Goal: Task Accomplishment & Management: Use online tool/utility

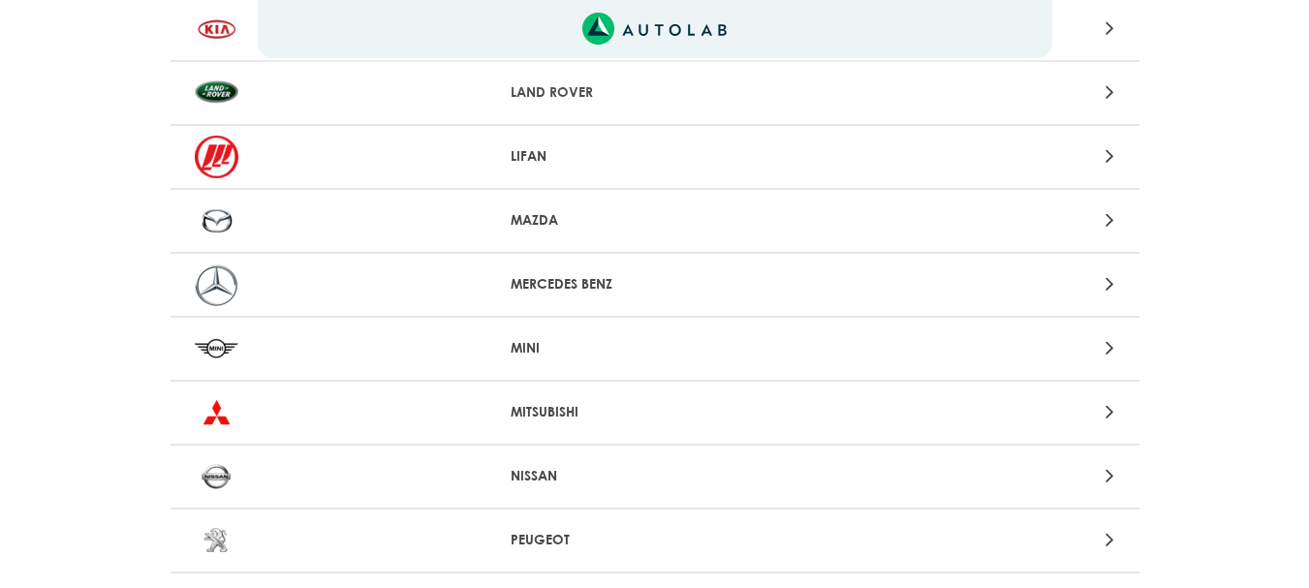
scroll to position [1453, 0]
click at [597, 283] on p "MERCEDES BENZ" at bounding box center [655, 282] width 288 height 20
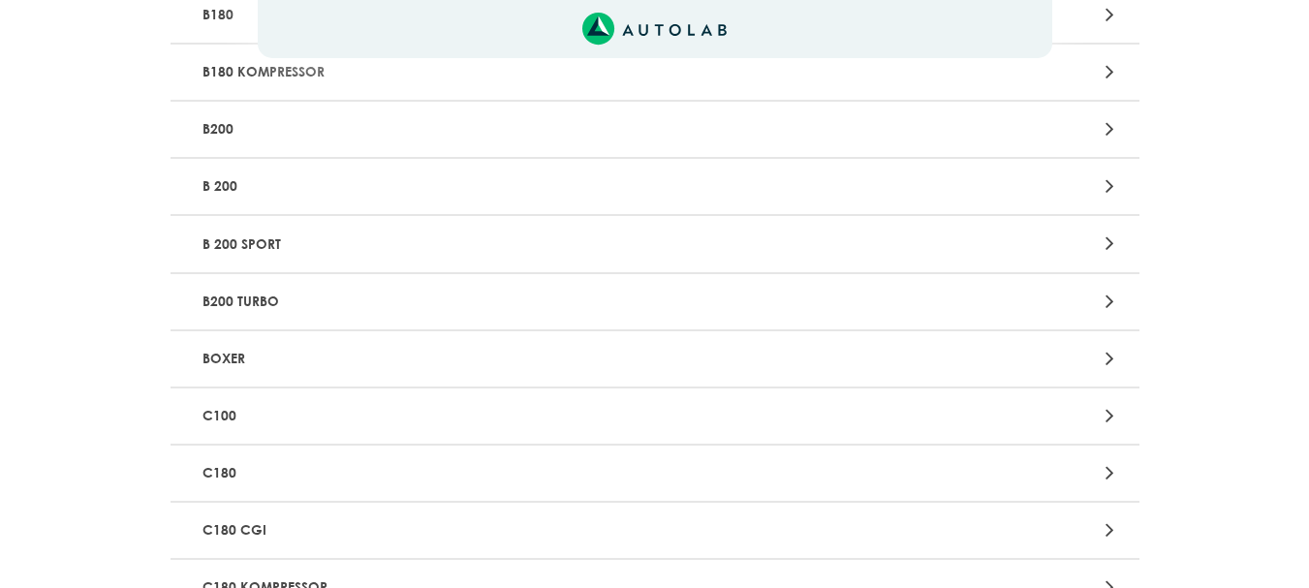
scroll to position [775, 0]
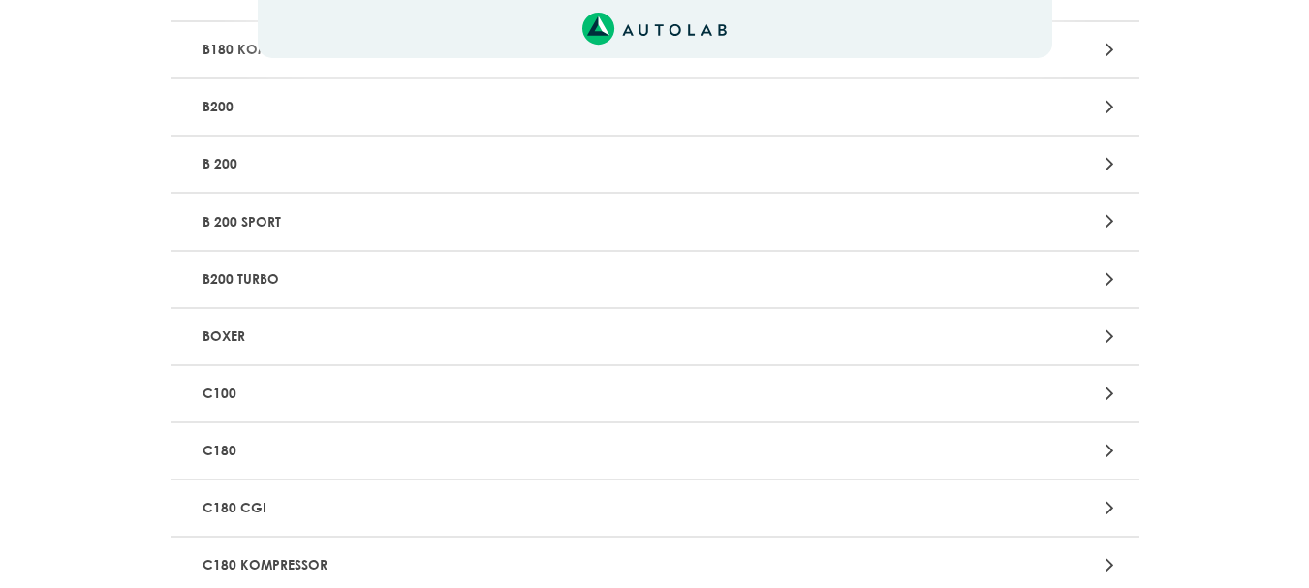
click at [239, 445] on p "C180" at bounding box center [497, 451] width 604 height 36
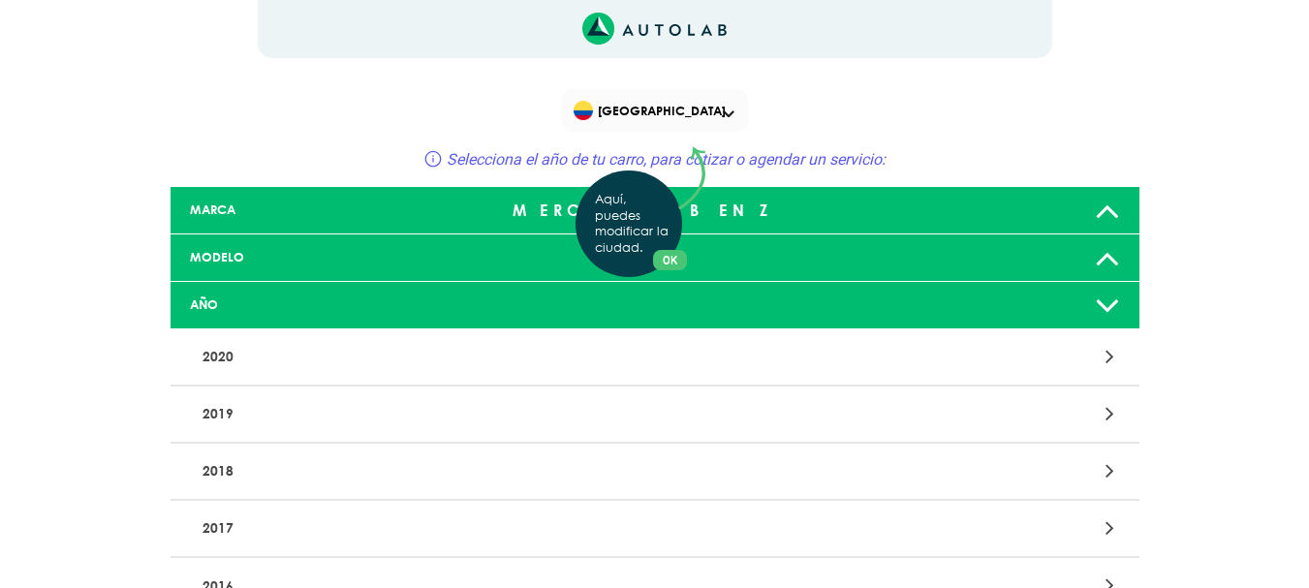
click at [222, 355] on div "Aquí, puedes modificar la ciudad. OK .aex,.bex{fill:none!important;stroke:#50c4…" at bounding box center [654, 294] width 1309 height 588
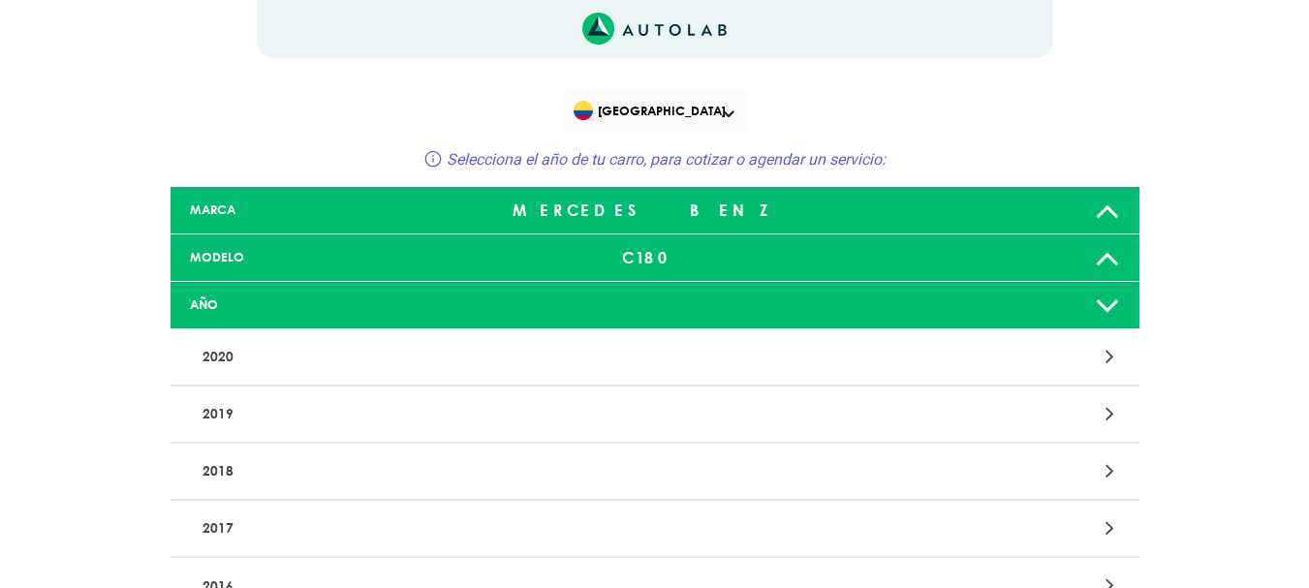
click at [726, 112] on span at bounding box center [729, 114] width 12 height 8
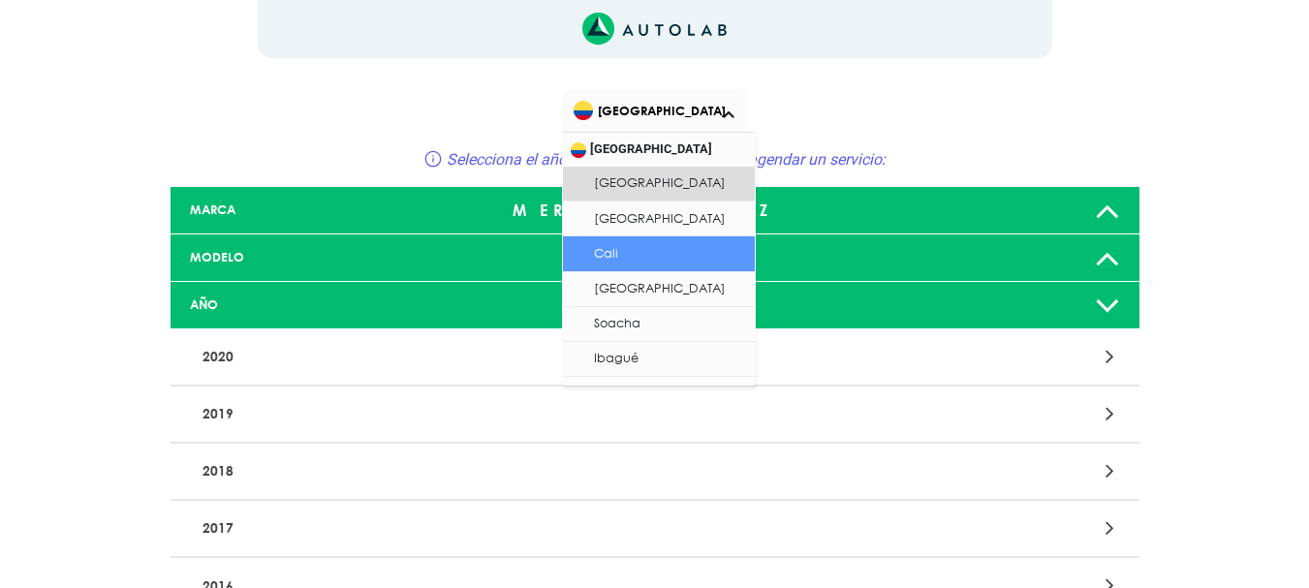
click at [643, 242] on li "Cali" at bounding box center [659, 253] width 192 height 35
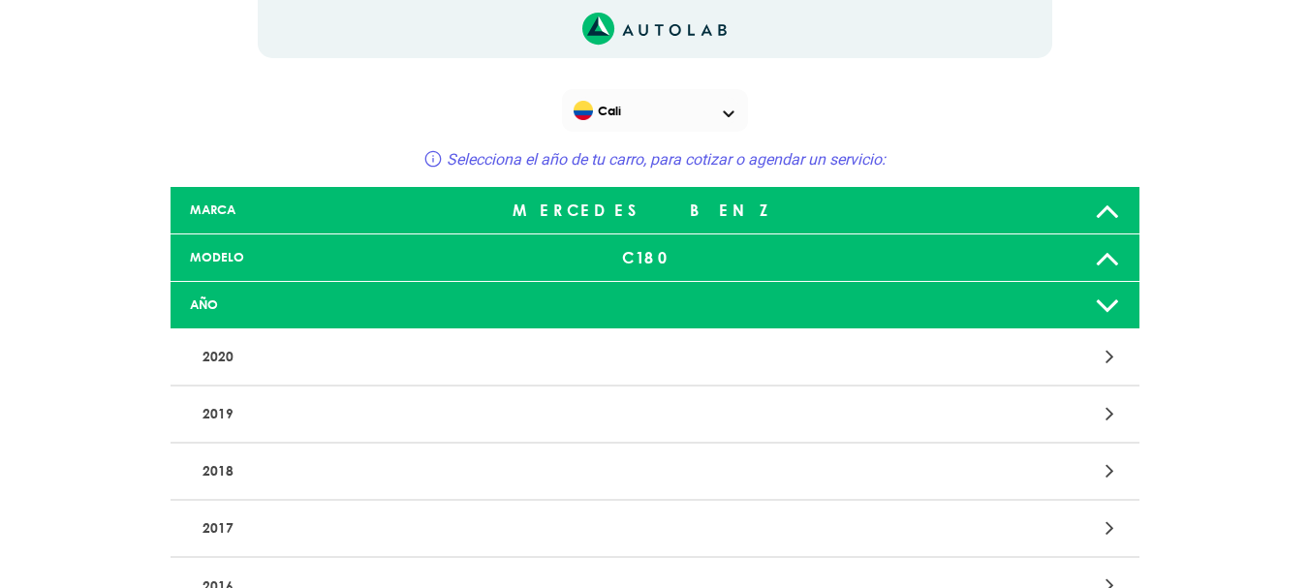
click at [661, 252] on div "C180" at bounding box center [655, 257] width 320 height 39
